Goal: Information Seeking & Learning: Learn about a topic

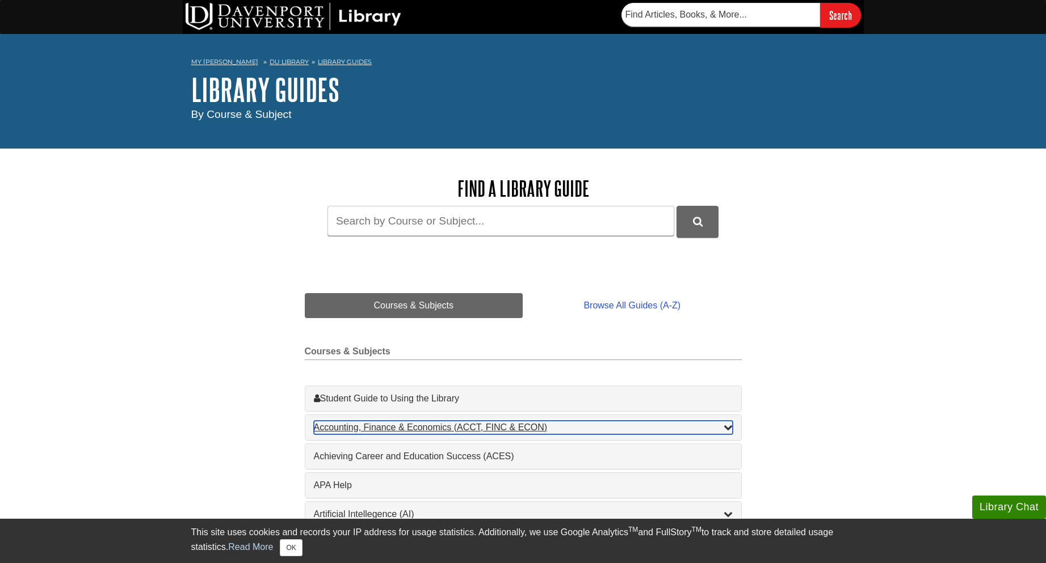
click at [725, 429] on icon "List of Subjects" at bounding box center [727, 427] width 9 height 9
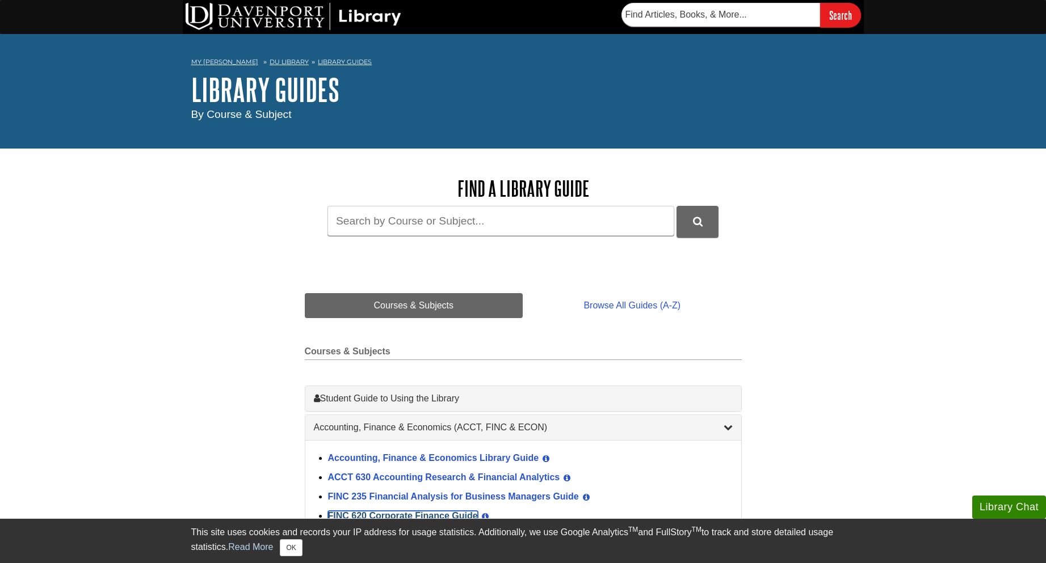
click at [454, 516] on link "FINC 620 Corporate Finance Guide" at bounding box center [403, 516] width 150 height 10
click at [445, 514] on link "FINC 620 Corporate Finance Guide" at bounding box center [403, 516] width 150 height 10
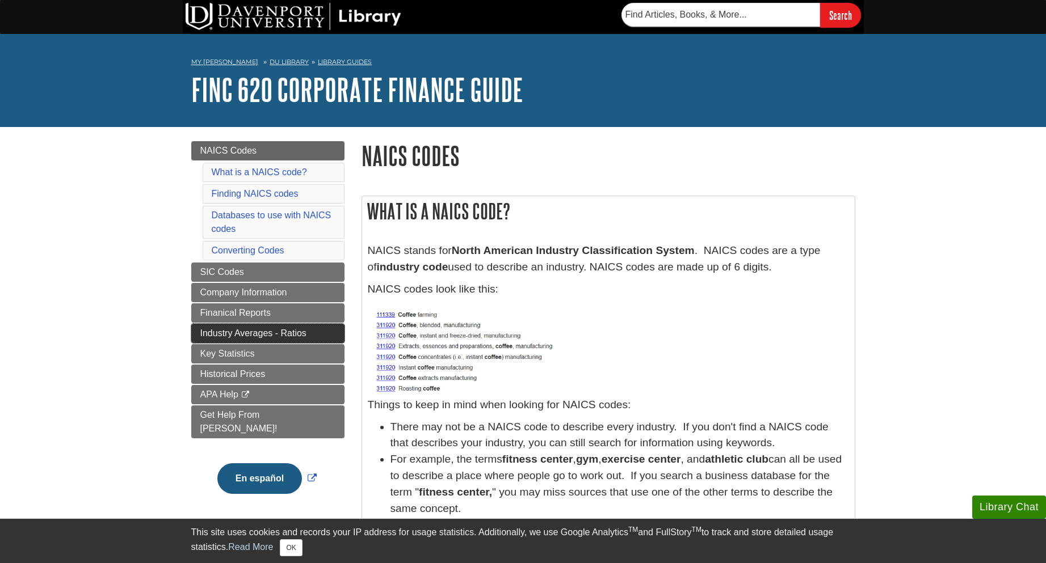
click at [272, 331] on span "Industry Averages - Ratios" at bounding box center [253, 333] width 106 height 10
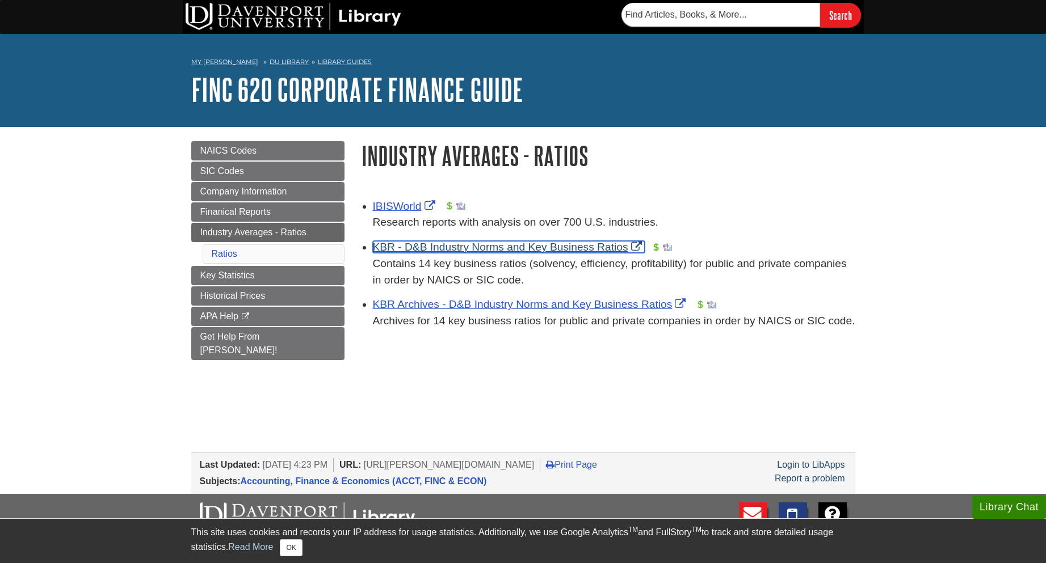
click at [429, 248] on link "KBR - D&B Industry Norms and Key Business Ratios" at bounding box center [509, 247] width 272 height 12
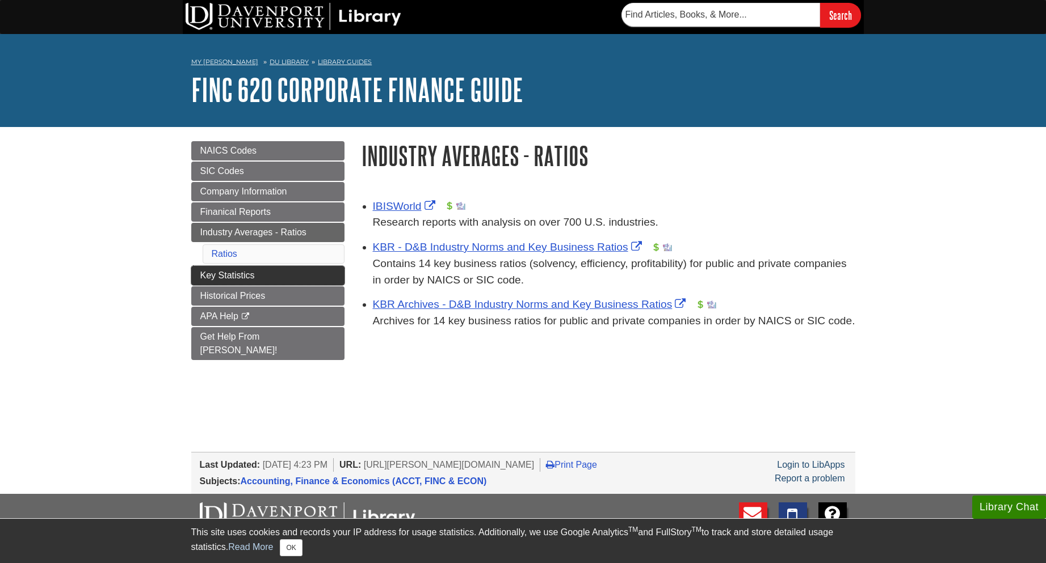
click at [238, 279] on span "Key Statistics" at bounding box center [227, 276] width 54 height 10
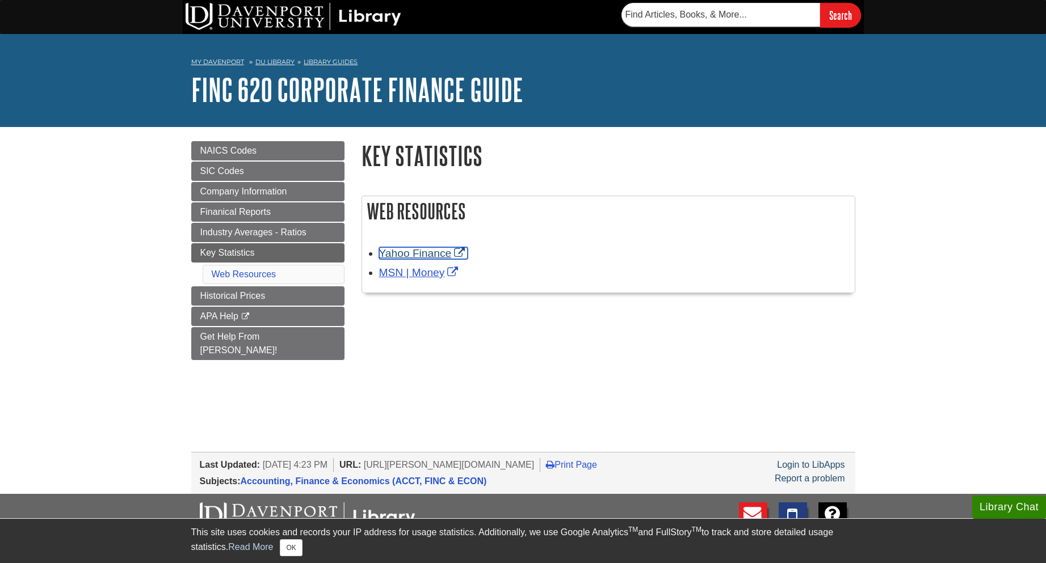
click at [409, 255] on link "Yahoo Finance" at bounding box center [423, 253] width 89 height 12
click at [231, 213] on span "Finanical Reports" at bounding box center [235, 212] width 71 height 10
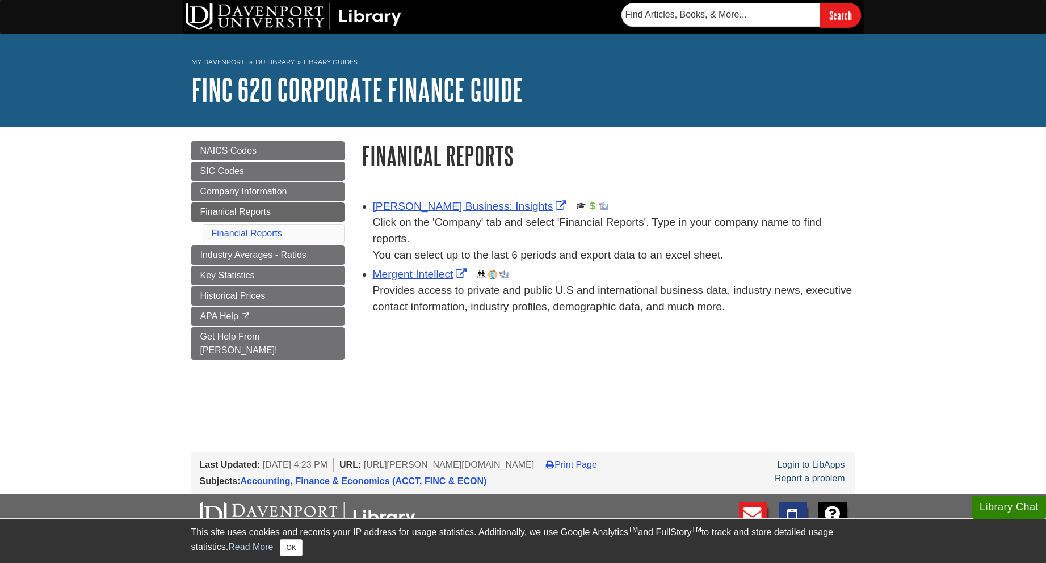
click at [258, 373] on div "Menu NAICS Codes SIC Codes Company Information Finanical Reports Financial Repo…" at bounding box center [268, 264] width 170 height 247
click at [211, 313] on span "APA Help" at bounding box center [219, 316] width 38 height 10
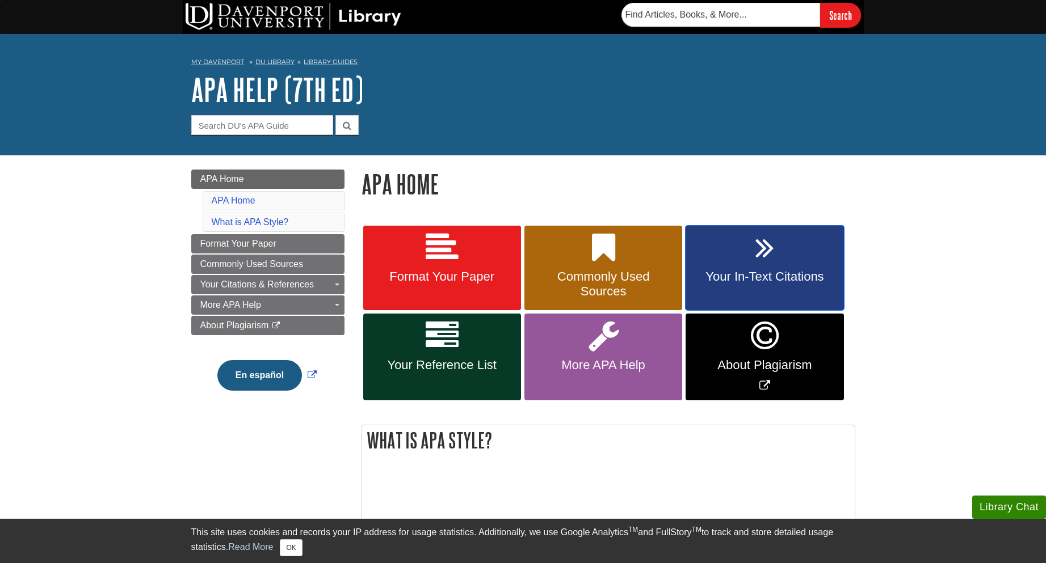
click at [745, 276] on span "Your In-Text Citations" at bounding box center [764, 276] width 141 height 15
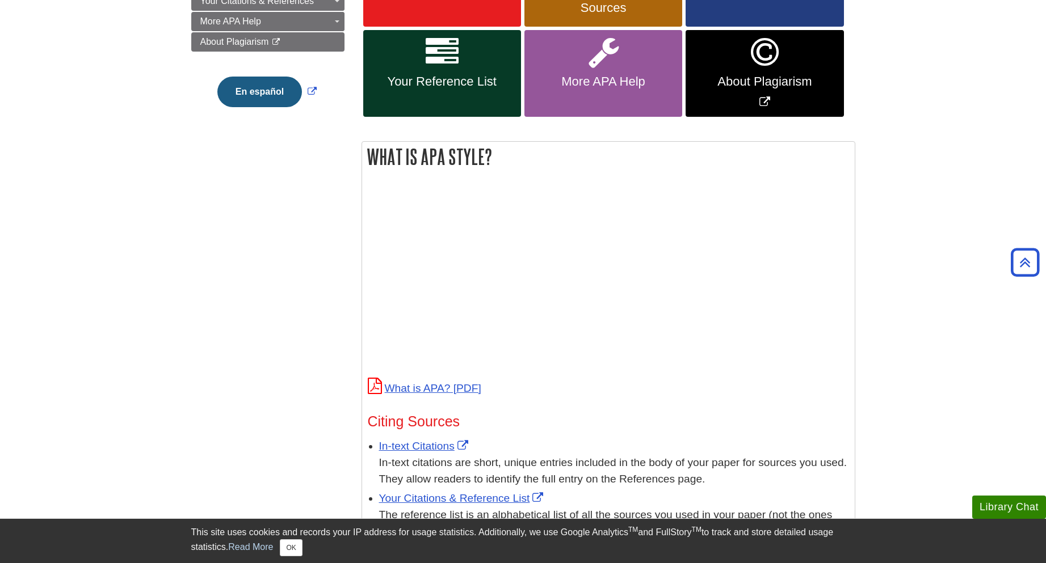
scroll to position [397, 0]
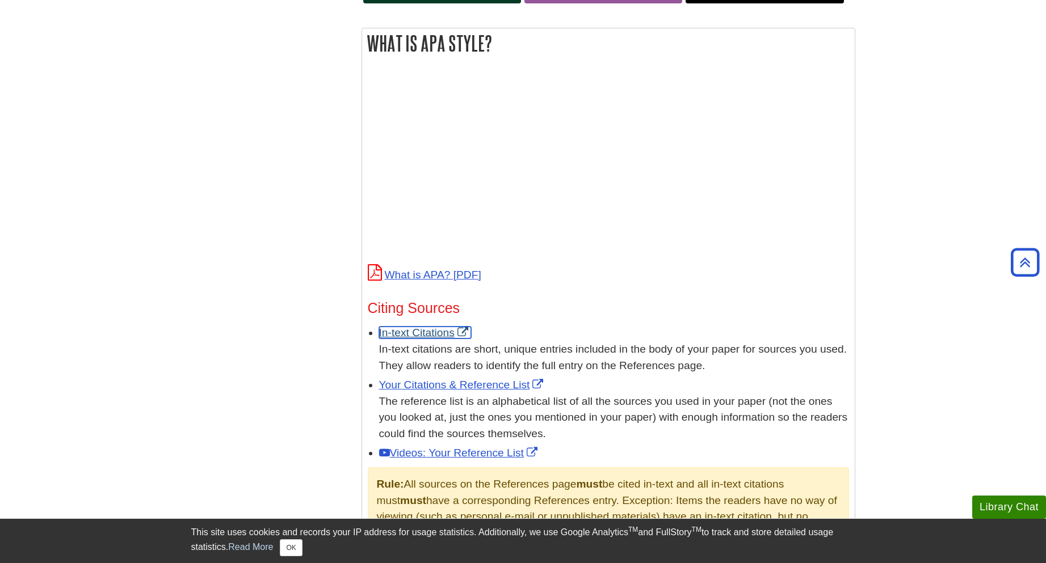
click at [424, 334] on link "In-text Citations" at bounding box center [425, 333] width 92 height 12
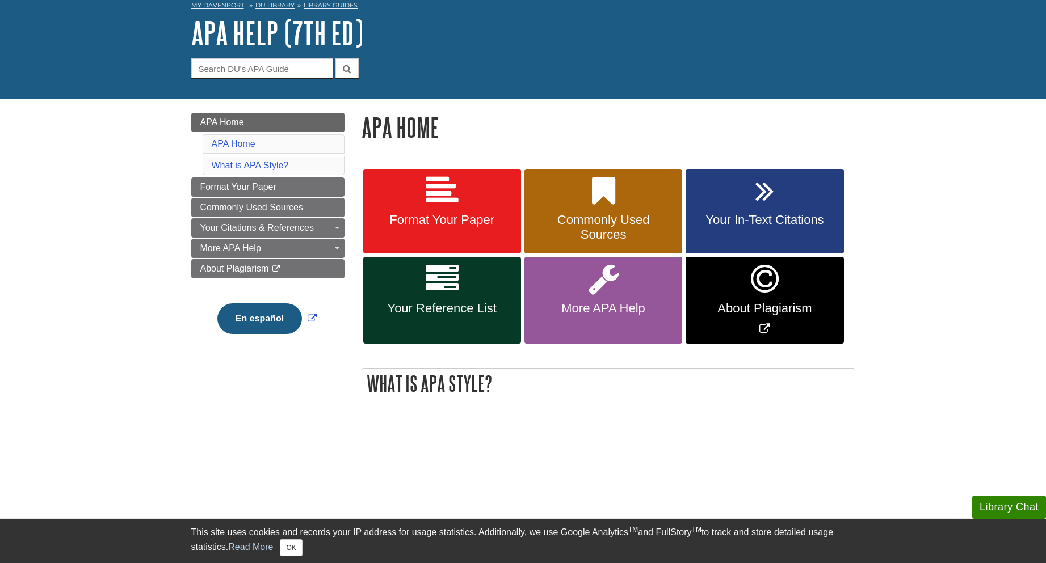
scroll to position [0, 0]
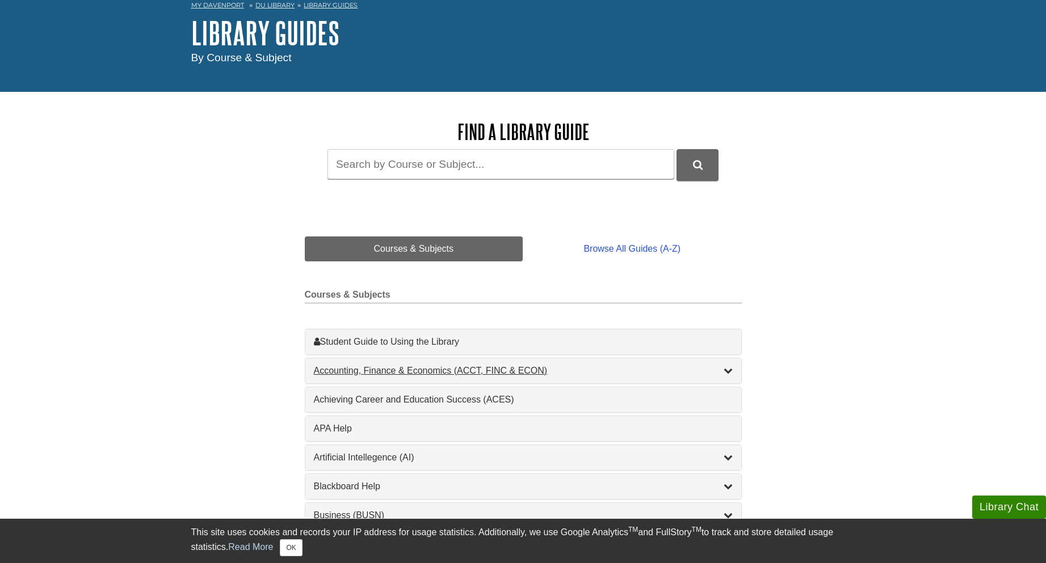
scroll to position [113, 0]
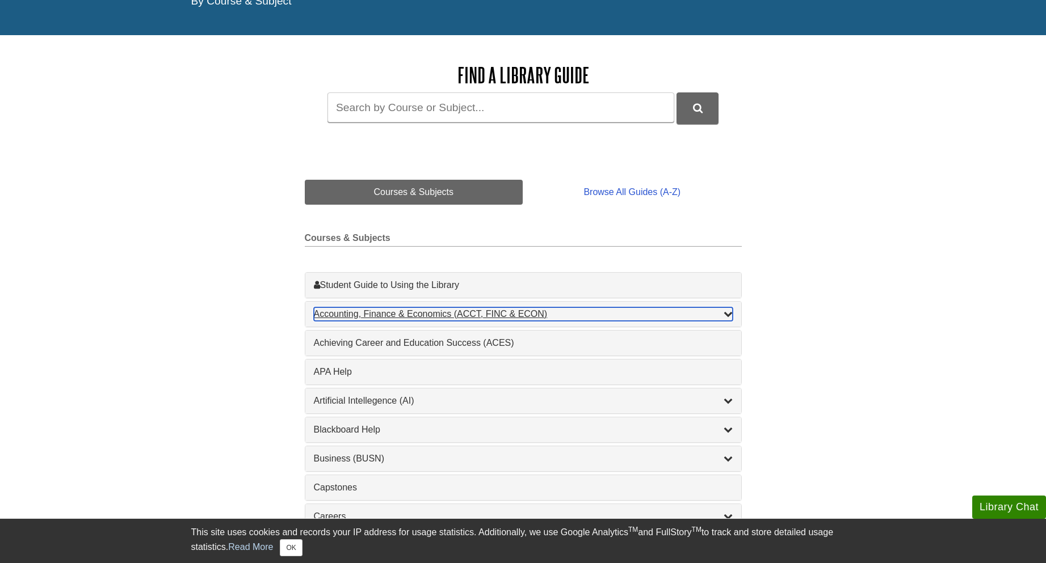
click at [390, 311] on div "Accounting, Finance & Economics (ACCT, FINC & ECON) , 4 guides" at bounding box center [523, 314] width 419 height 14
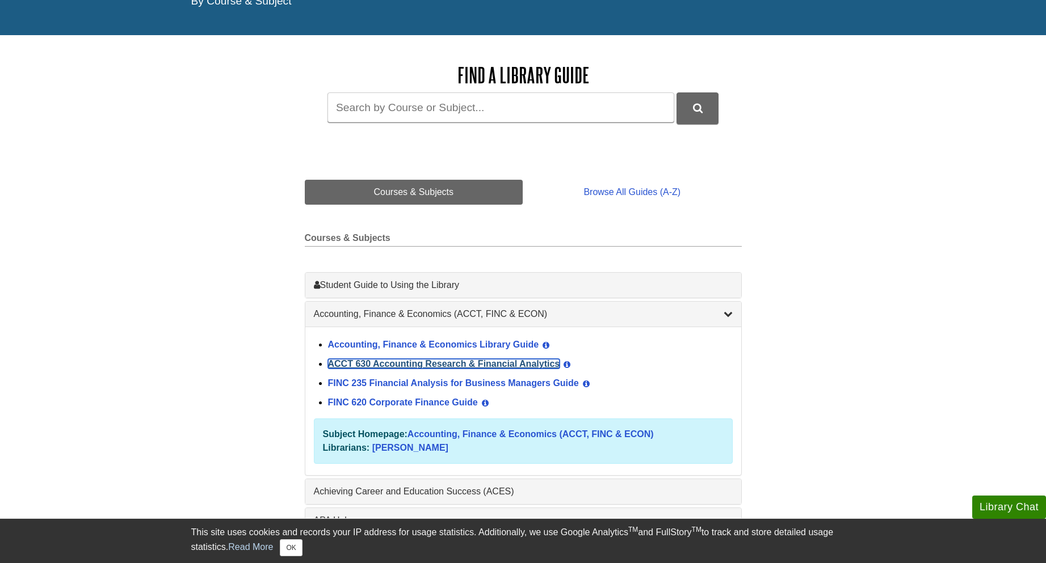
click at [423, 366] on link "ACCT 630 Accounting Research & Financial Analytics" at bounding box center [444, 364] width 232 height 10
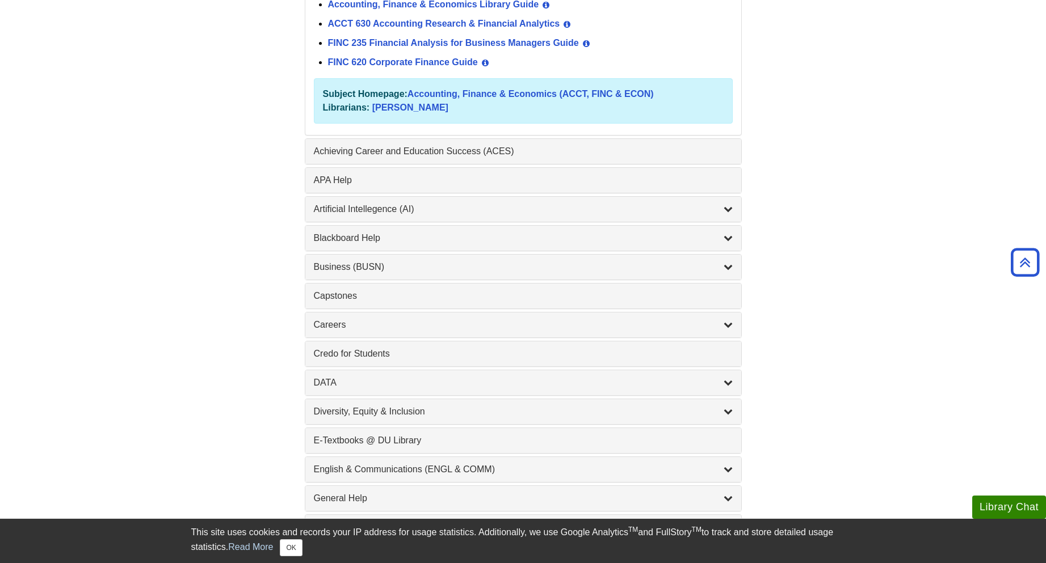
scroll to position [284, 0]
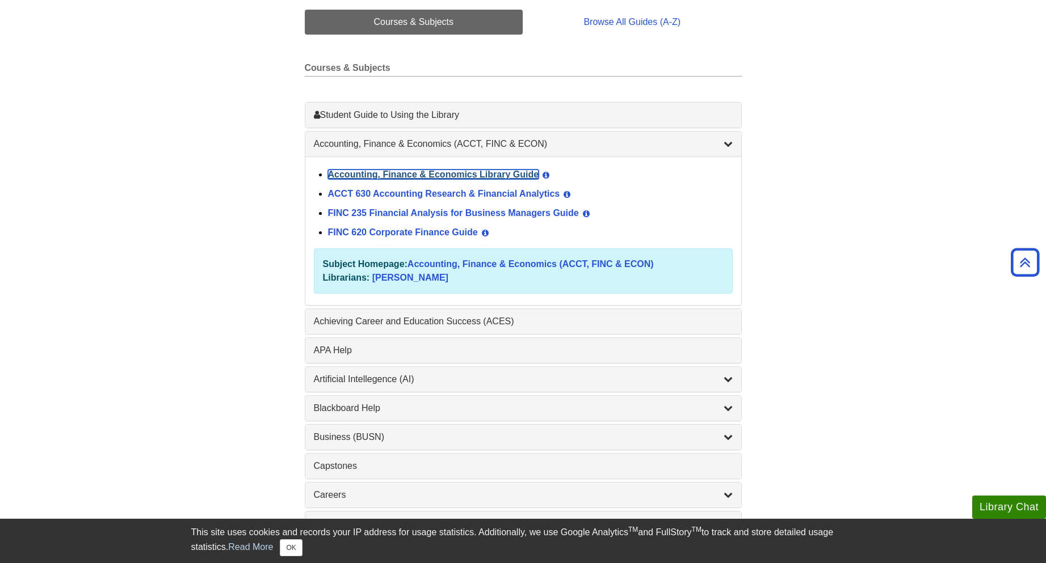
click at [466, 175] on link "Accounting, Finance & Economics Library Guide" at bounding box center [433, 175] width 211 height 10
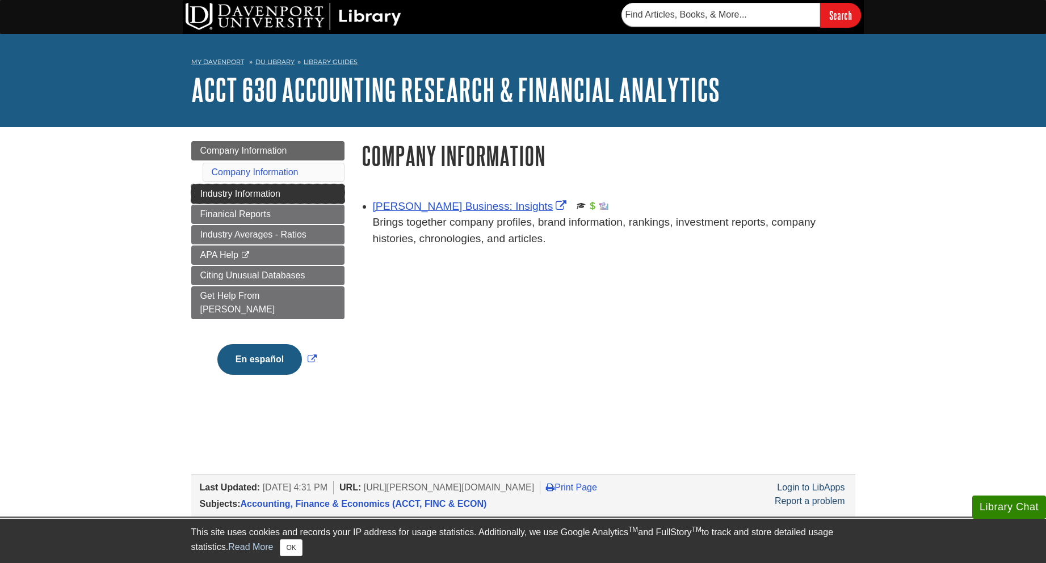
click at [248, 197] on span "Industry Information" at bounding box center [240, 194] width 80 height 10
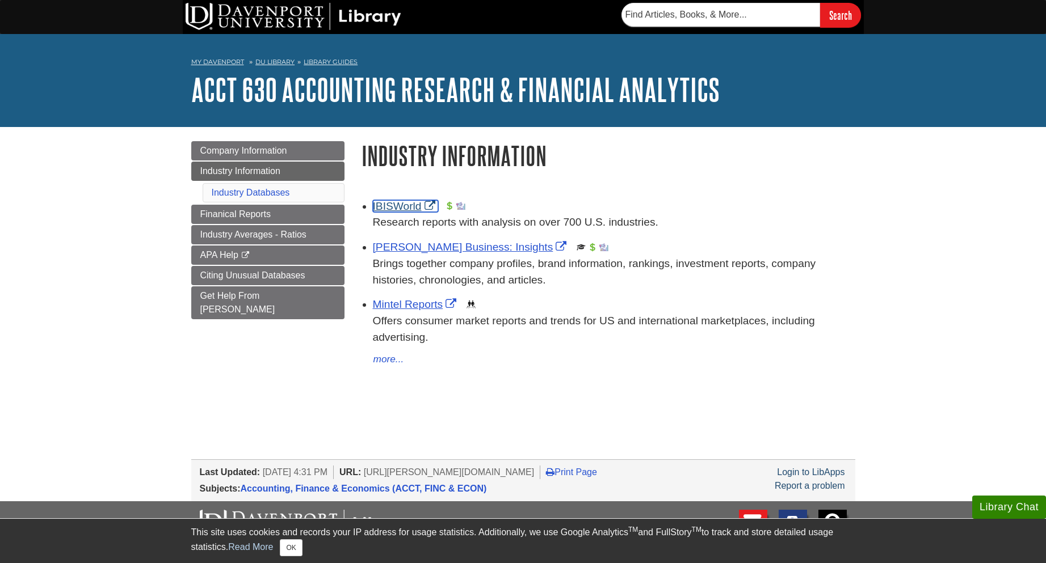
click at [404, 209] on link "IBISWorld" at bounding box center [405, 206] width 65 height 12
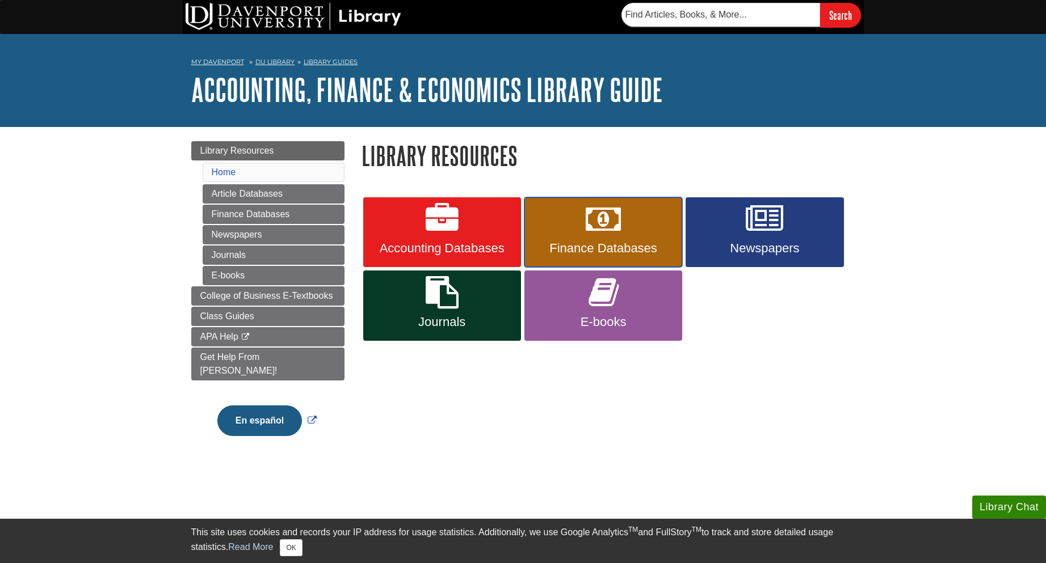
click at [582, 243] on span "Finance Databases" at bounding box center [603, 248] width 141 height 15
click at [452, 232] on icon at bounding box center [441, 219] width 33 height 33
click at [602, 246] on span "Finance Databases" at bounding box center [603, 248] width 141 height 15
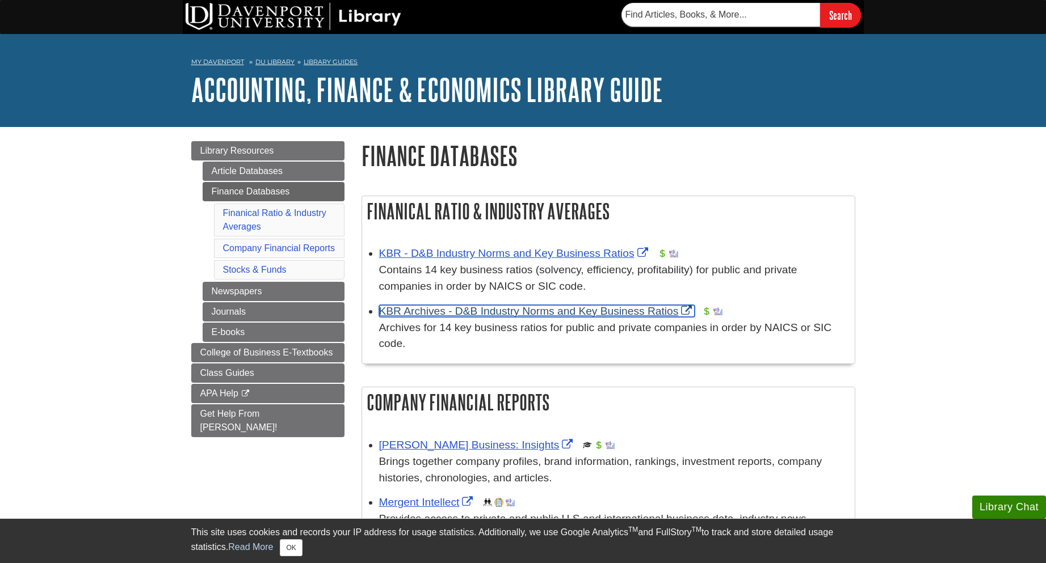
click at [467, 311] on link "KBR Archives - D&B Industry Norms and Key Business Ratios" at bounding box center [537, 311] width 316 height 12
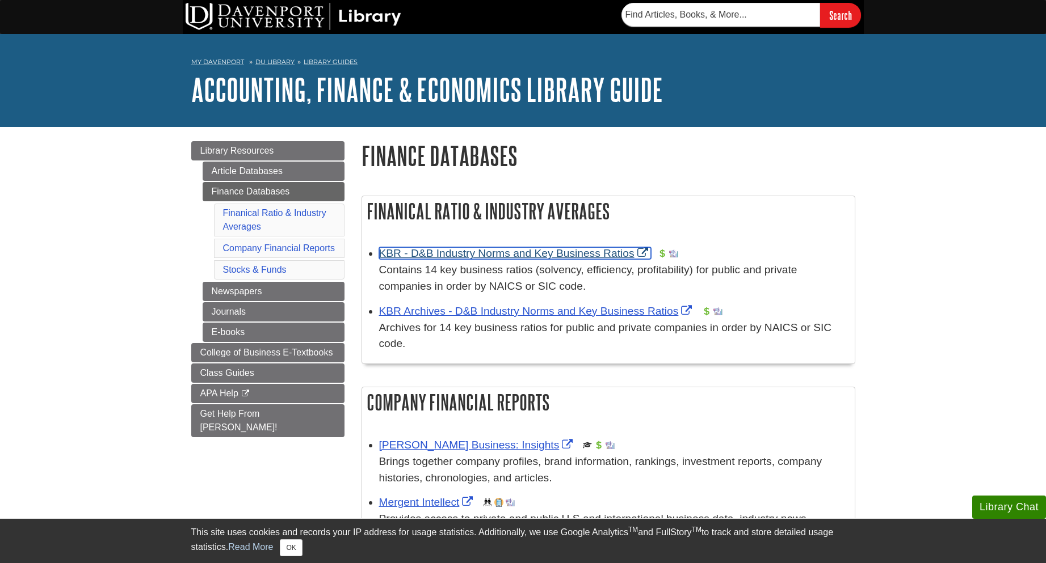
click at [464, 251] on link "KBR - D&B Industry Norms and Key Business Ratios" at bounding box center [515, 253] width 272 height 12
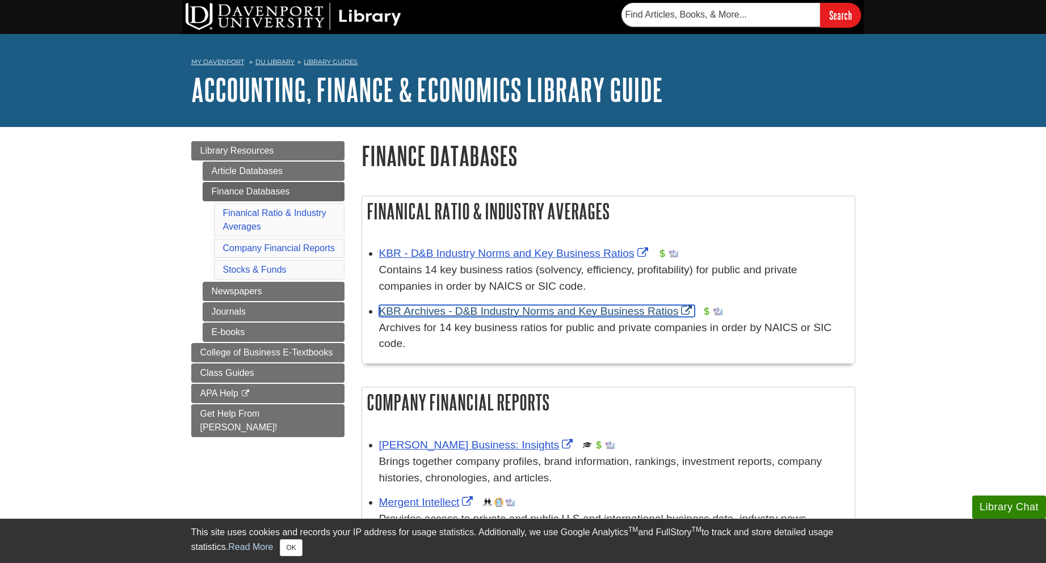
click at [477, 310] on link "KBR Archives - D&B Industry Norms and Key Business Ratios" at bounding box center [537, 311] width 316 height 12
